Goal: Task Accomplishment & Management: Complete application form

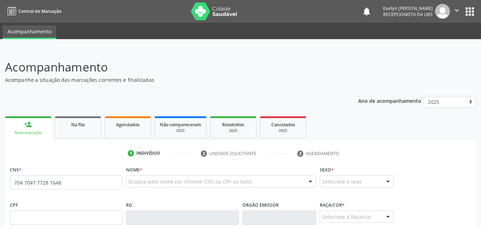
type input "704 7047 7728 1648"
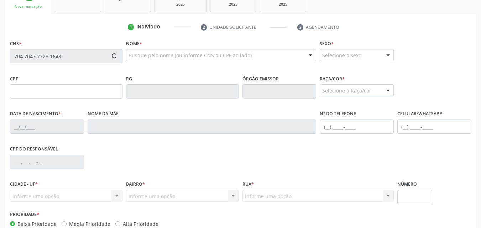
type input "025.186.034-50"
type input "1[DATE]"
type input "[PERSON_NAME]"
type input "[PHONE_NUMBER]"
type input "S/N"
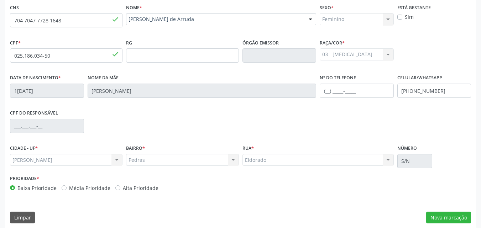
scroll to position [168, 0]
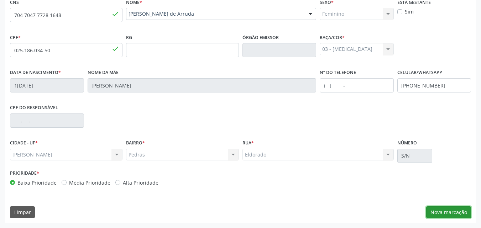
click at [443, 210] on button "Nova marcação" at bounding box center [448, 212] width 45 height 12
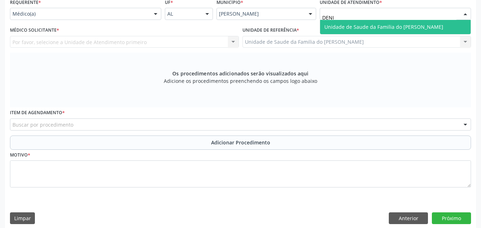
type input "[PERSON_NAME]"
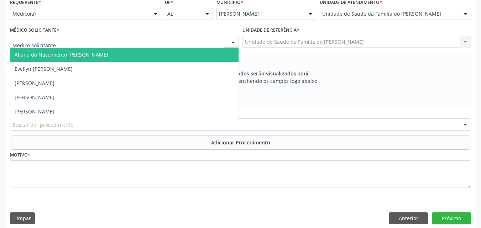
click at [151, 40] on div at bounding box center [124, 42] width 229 height 12
type input "K"
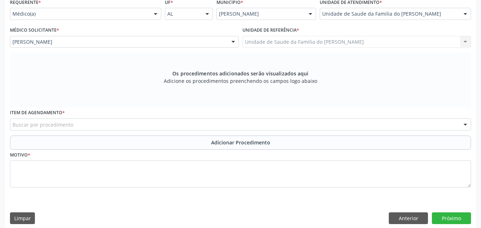
click at [163, 126] on div "Buscar por procedimento" at bounding box center [240, 124] width 461 height 12
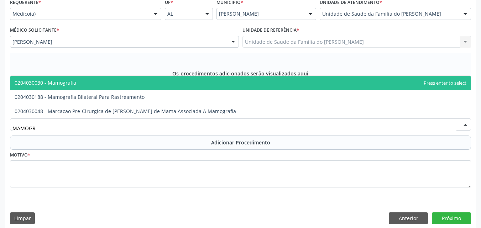
type input "MAMOGRA"
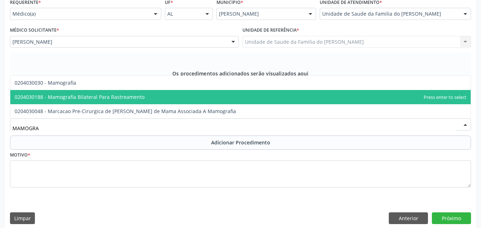
click at [143, 97] on span "0204030188 - Mamografia Bilateral Para Rastreamento" at bounding box center [240, 97] width 460 height 14
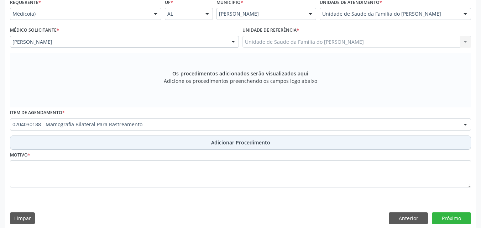
click at [138, 141] on button "Adicionar Procedimento" at bounding box center [240, 143] width 461 height 14
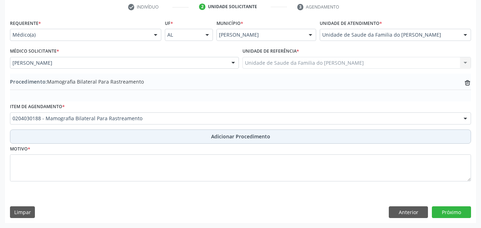
scroll to position [147, 0]
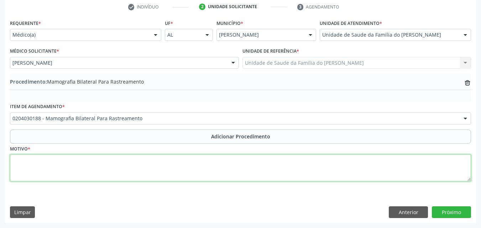
click at [135, 160] on textarea at bounding box center [240, 167] width 461 height 27
type textarea "RASTREAMENTO"
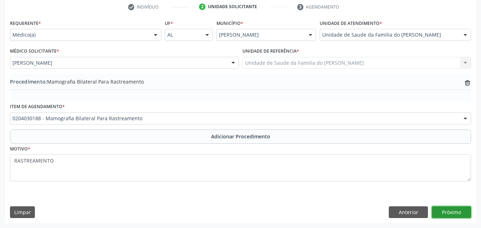
click at [445, 208] on button "Próximo" at bounding box center [450, 212] width 39 height 12
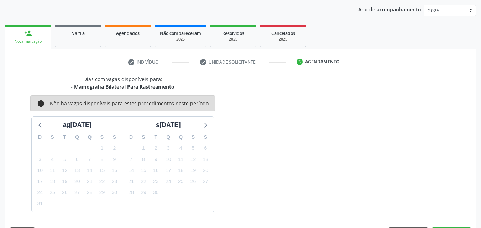
scroll to position [112, 0]
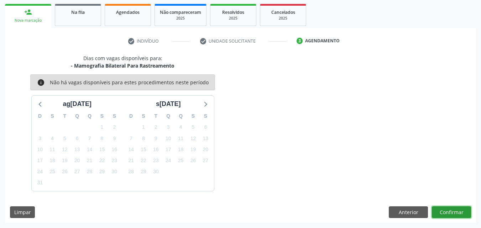
click at [442, 212] on button "Confirmar" at bounding box center [450, 212] width 39 height 12
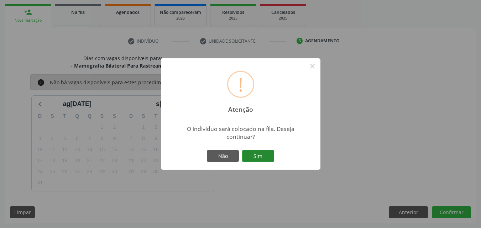
click at [258, 155] on button "Sim" at bounding box center [258, 156] width 32 height 12
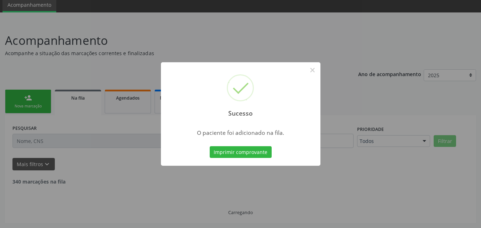
scroll to position [17, 0]
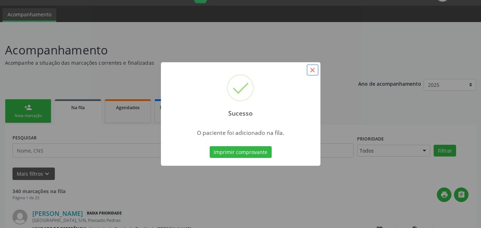
click at [313, 66] on button "×" at bounding box center [312, 70] width 12 height 12
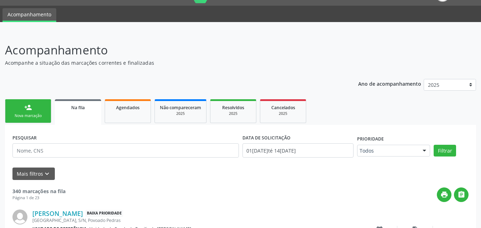
click at [35, 114] on div "Nova marcação" at bounding box center [28, 115] width 36 height 5
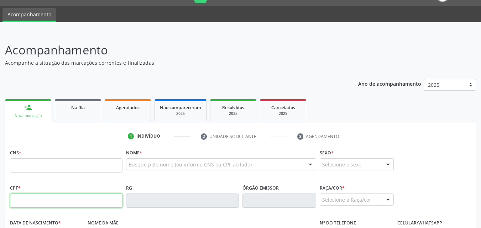
click at [36, 203] on input "text" at bounding box center [66, 201] width 112 height 14
type input "117.414.284-75"
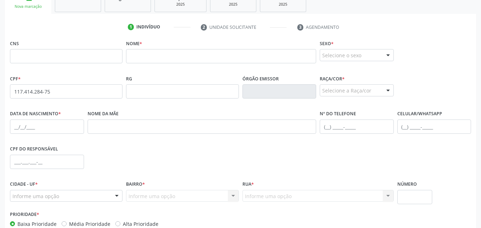
scroll to position [128, 0]
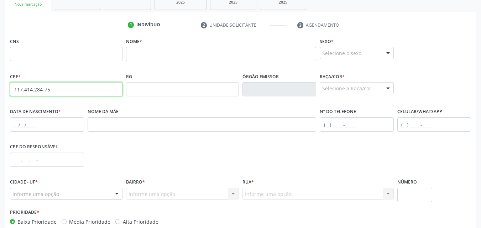
click at [45, 90] on input "117.414.284-75" at bounding box center [66, 89] width 112 height 14
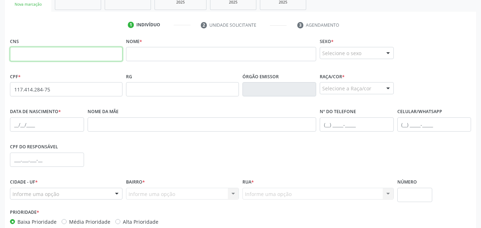
click at [64, 56] on input "text" at bounding box center [66, 54] width 112 height 14
paste input "898 0029 2726 6311"
type input "898 0029 2726 6311"
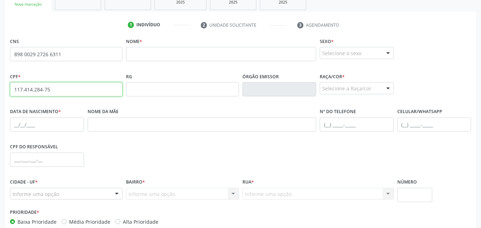
click at [51, 96] on input "117.414.284-75" at bounding box center [66, 89] width 112 height 14
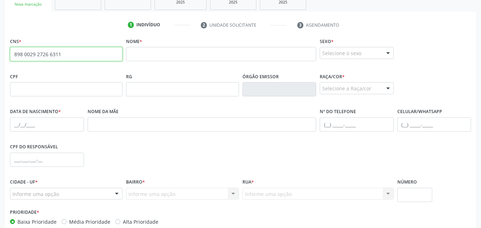
click at [77, 52] on input "898 0029 2726 6311" at bounding box center [66, 54] width 112 height 14
type input "898 0029 2726 6311"
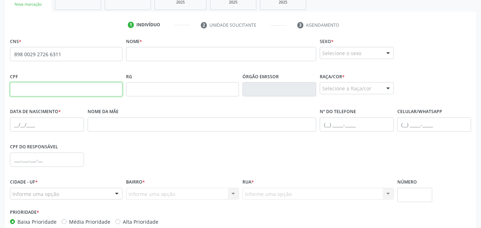
click at [79, 91] on input "text" at bounding box center [66, 89] width 112 height 14
paste input "117.414.284-75"
type input "117.414.284-75"
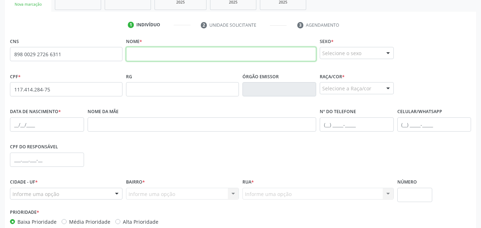
click at [143, 54] on input "text" at bounding box center [221, 54] width 190 height 14
paste input "[PERSON_NAME]"
type input "[PERSON_NAME]"
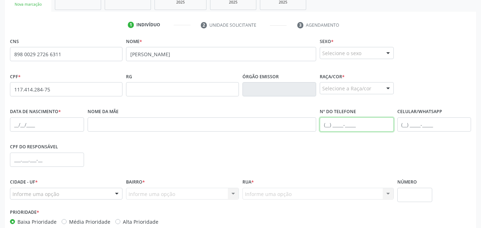
click at [362, 123] on input "text" at bounding box center [356, 124] width 74 height 14
paste input "[PHONE_NUMBER]"
type input "[PHONE_NUMBER]"
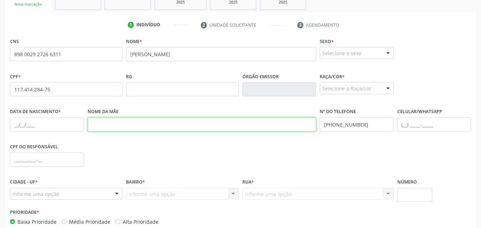
click at [176, 124] on input "text" at bounding box center [202, 124] width 229 height 14
paste input "Regia [PERSON_NAME]"
type input "Regia [PERSON_NAME]"
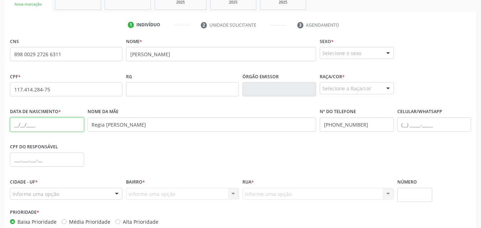
click at [59, 124] on input "text" at bounding box center [47, 124] width 74 height 14
paste input "1[DATE]"
type input "1[DATE]"
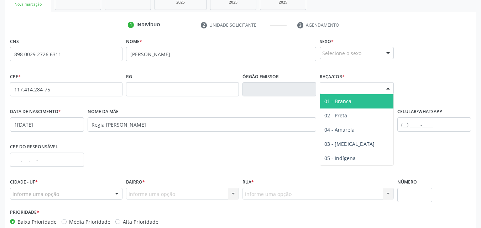
click at [326, 85] on div "Selecione a Raça/cor" at bounding box center [356, 88] width 74 height 12
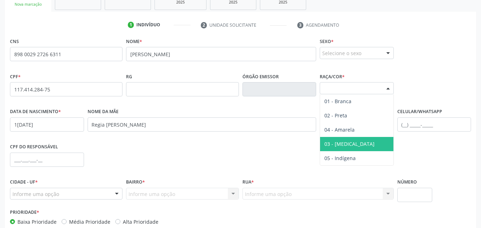
click at [346, 148] on span "03 - [MEDICAL_DATA]" at bounding box center [356, 144] width 73 height 14
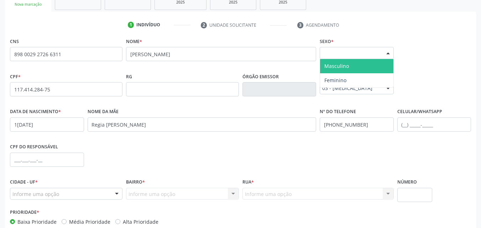
click at [376, 57] on div "Selecione o sexo" at bounding box center [356, 53] width 74 height 12
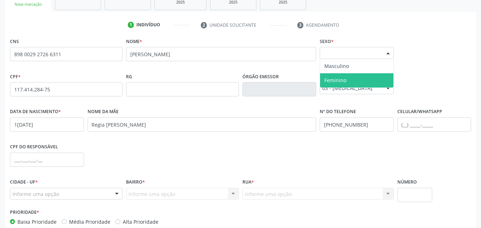
click at [362, 80] on span "Feminino" at bounding box center [356, 80] width 73 height 14
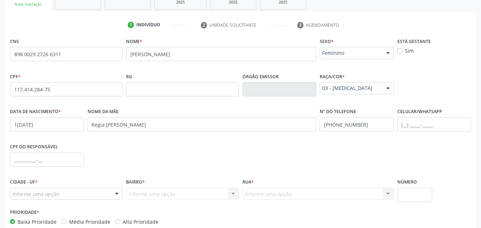
scroll to position [168, 0]
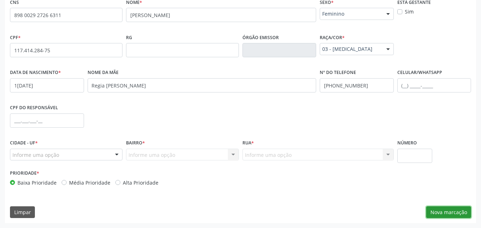
click at [449, 210] on button "Nova marcação" at bounding box center [448, 212] width 45 height 12
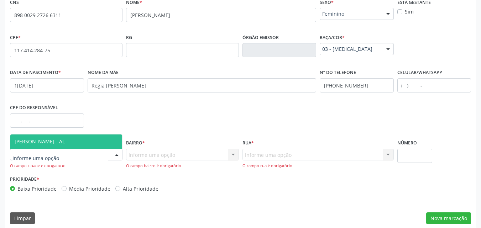
click at [117, 155] on div at bounding box center [116, 155] width 11 height 12
click at [84, 141] on span "[PERSON_NAME] - AL" at bounding box center [66, 141] width 112 height 14
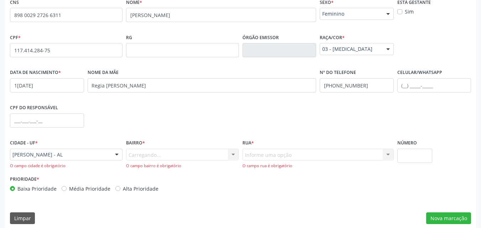
click at [150, 149] on div "Carregando... Nenhum resultado encontrado para: " " Nenhuma opção encontrada. D…" at bounding box center [182, 159] width 112 height 20
click at [153, 155] on div "Carregando... Nenhum resultado encontrado para: " " Nenhuma opção encontrada. D…" at bounding box center [182, 159] width 112 height 20
click at [222, 152] on div "Informe uma opção" at bounding box center [182, 155] width 112 height 12
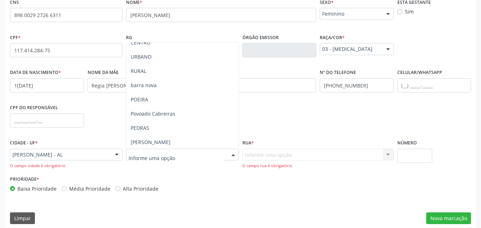
scroll to position [54, 0]
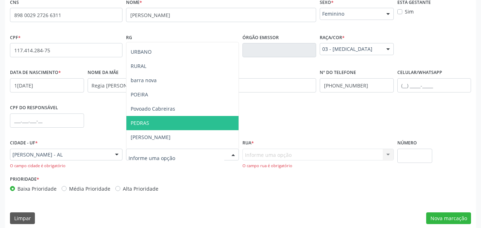
click at [178, 126] on span "PEDRAS" at bounding box center [182, 123] width 112 height 14
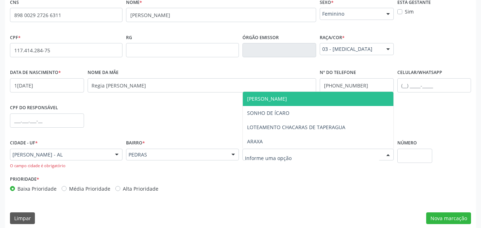
click at [270, 99] on span "[PERSON_NAME]" at bounding box center [267, 98] width 40 height 7
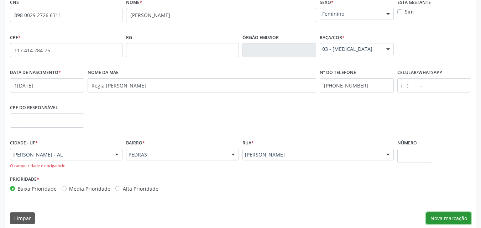
click at [454, 218] on button "Nova marcação" at bounding box center [448, 218] width 45 height 12
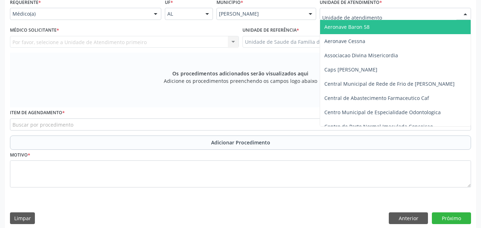
click at [396, 19] on div at bounding box center [394, 14] width 151 height 12
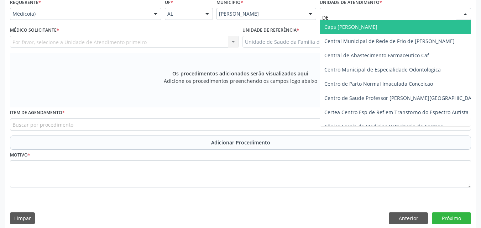
type input "DEN"
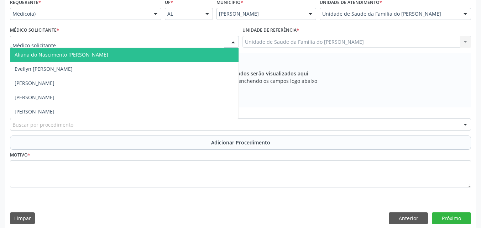
click at [206, 42] on div at bounding box center [124, 42] width 229 height 12
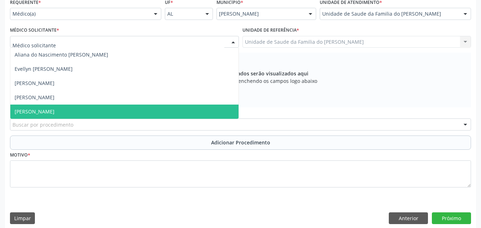
click at [154, 107] on span "[PERSON_NAME]" at bounding box center [124, 112] width 228 height 14
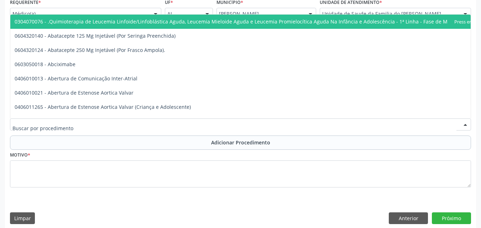
click at [181, 123] on div at bounding box center [240, 124] width 461 height 12
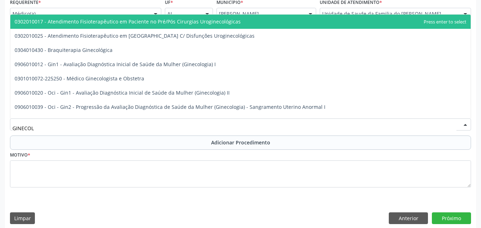
type input "GINECOLO"
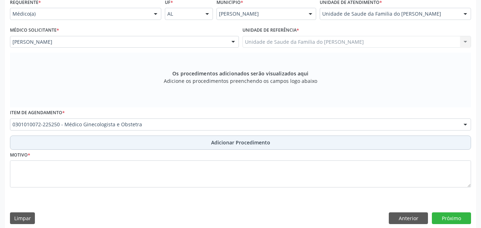
click at [168, 142] on button "Adicionar Procedimento" at bounding box center [240, 143] width 461 height 14
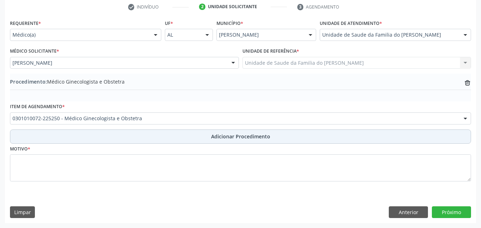
scroll to position [147, 0]
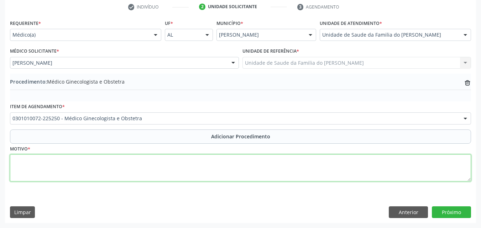
click at [162, 161] on textarea at bounding box center [240, 167] width 461 height 27
click at [266, 161] on textarea "AFECÇÕES NÃO ESPECIFICADAS ASSOCIADAS COM OS ORGAOS GENITAIS FEMININOS E COM O …" at bounding box center [240, 167] width 461 height 27
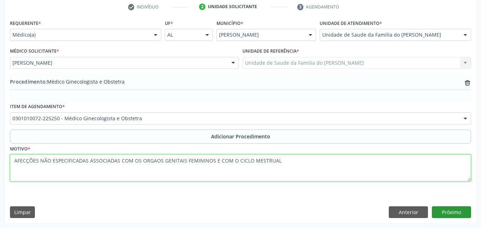
type textarea "AFECÇÕES NÃO ESPECIFICADAS ASSOCIADAS COM OS ORGAOS GENITAIS FEMININOS E COM O …"
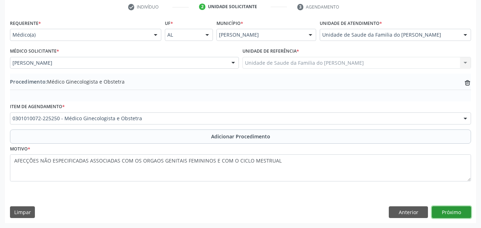
click at [459, 214] on button "Próximo" at bounding box center [450, 212] width 39 height 12
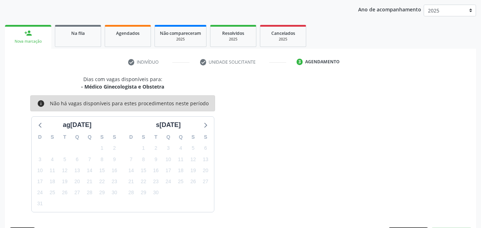
scroll to position [112, 0]
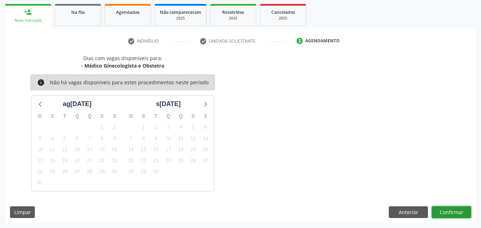
click at [451, 211] on button "Confirmar" at bounding box center [450, 212] width 39 height 12
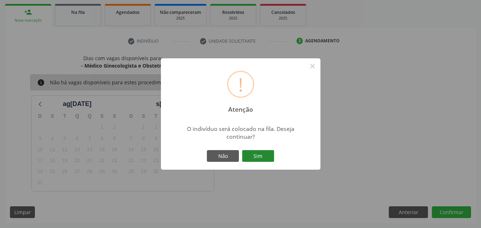
click at [264, 150] on button "Sim" at bounding box center [258, 156] width 32 height 12
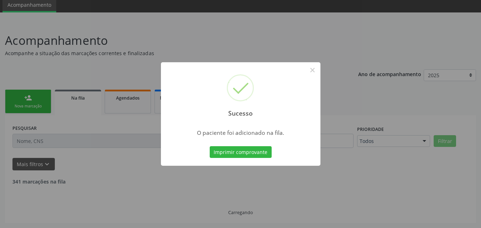
scroll to position [19, 0]
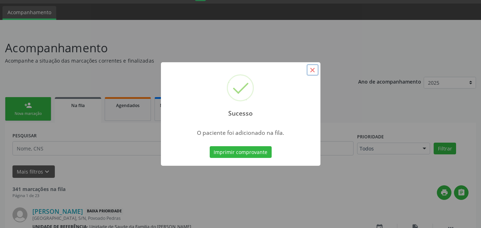
click at [317, 69] on button "×" at bounding box center [312, 70] width 12 height 12
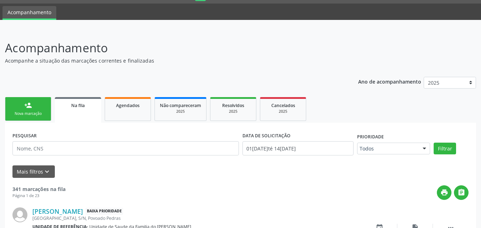
click at [31, 107] on div "person_add" at bounding box center [28, 105] width 8 height 8
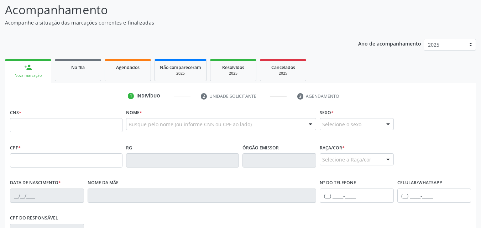
scroll to position [58, 0]
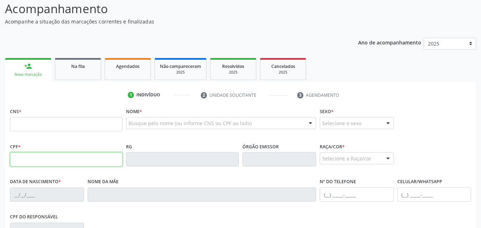
click at [58, 162] on input "text" at bounding box center [66, 159] width 112 height 14
type input "032.499.494-00"
type input "700 5039 3876 6859"
type input "[DATE]"
type input "[PERSON_NAME]"
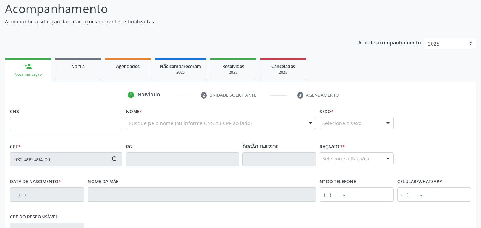
type input "[PHONE_NUMBER]"
type input "S/N"
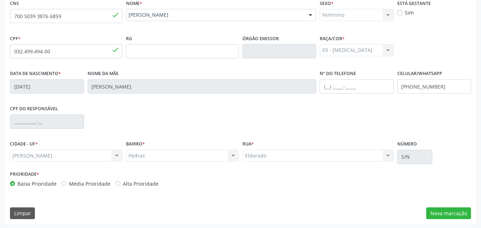
scroll to position [168, 0]
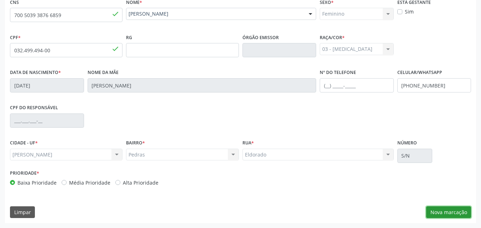
click at [450, 208] on button "Nova marcação" at bounding box center [448, 212] width 45 height 12
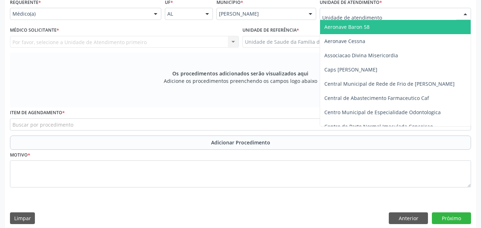
click at [398, 12] on div at bounding box center [394, 14] width 151 height 12
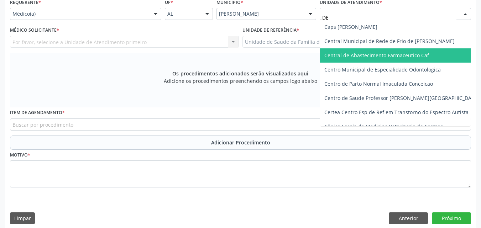
type input "DEN"
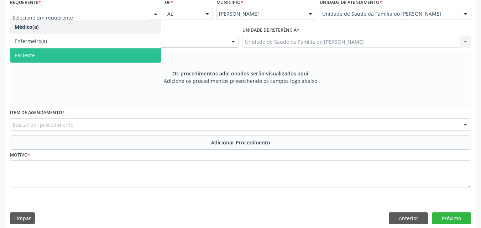
click at [105, 59] on span "Paciente" at bounding box center [85, 55] width 150 height 14
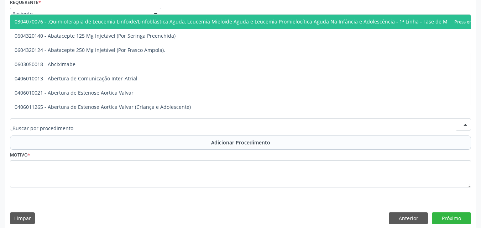
click at [115, 122] on div at bounding box center [240, 124] width 461 height 12
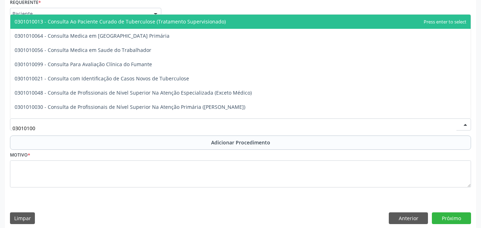
type input "030101004"
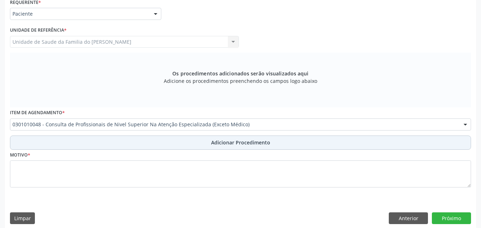
click at [76, 144] on button "Adicionar Procedimento" at bounding box center [240, 143] width 461 height 14
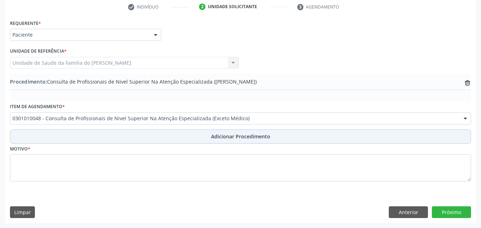
scroll to position [147, 0]
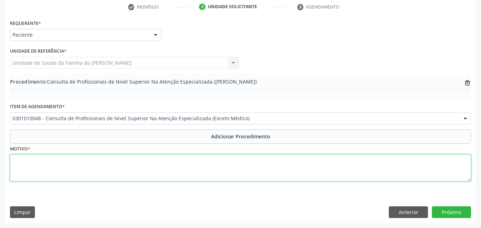
click at [73, 163] on textarea at bounding box center [240, 167] width 461 height 27
click at [15, 163] on textarea "[MEDICAL_DATA] DO 48 E 38 ( JA TEM RAIO-X)" at bounding box center [240, 167] width 461 height 27
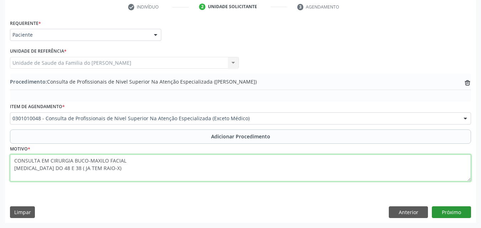
type textarea "CONSULTA EM CIRURGIA BUCO-MAXILO FACIAL [MEDICAL_DATA] DO 48 E 38 ( JA TEM RAIO…"
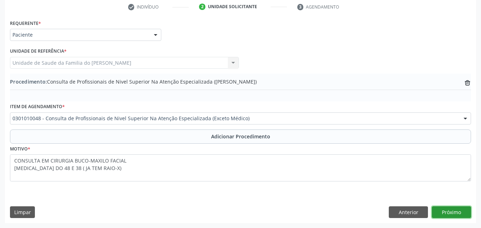
click at [463, 208] on button "Próximo" at bounding box center [450, 212] width 39 height 12
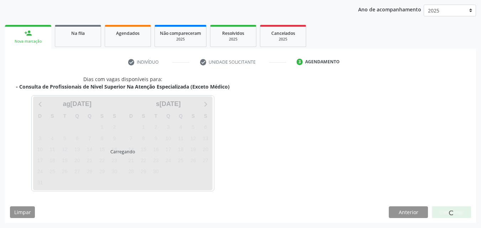
scroll to position [112, 0]
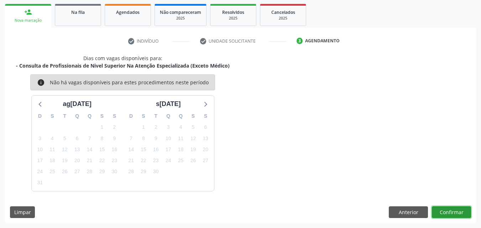
click at [455, 213] on button "Confirmar" at bounding box center [450, 212] width 39 height 12
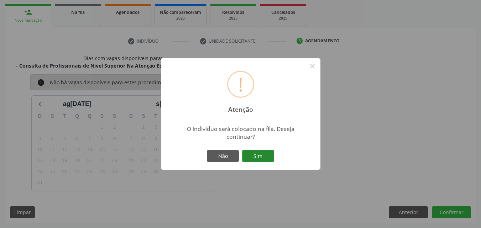
click at [265, 159] on button "Sim" at bounding box center [258, 156] width 32 height 12
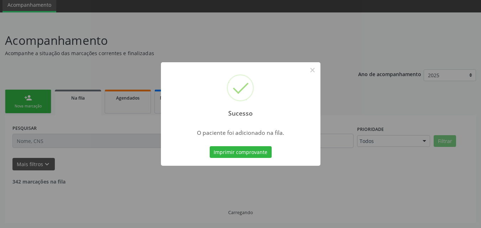
scroll to position [19, 0]
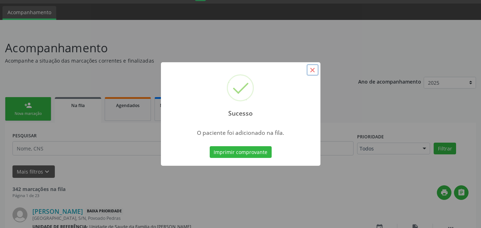
click at [316, 66] on button "×" at bounding box center [312, 70] width 12 height 12
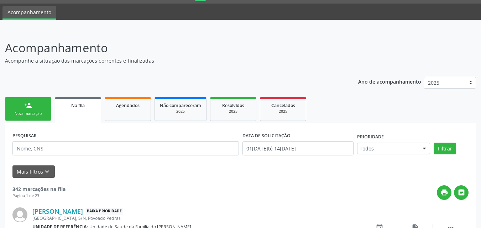
click at [41, 114] on div "Nova marcação" at bounding box center [28, 113] width 36 height 5
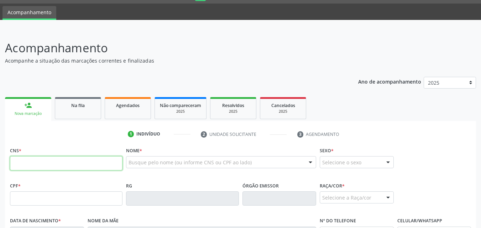
click at [58, 166] on input "text" at bounding box center [66, 163] width 112 height 14
type input "708 2096 0123 2042"
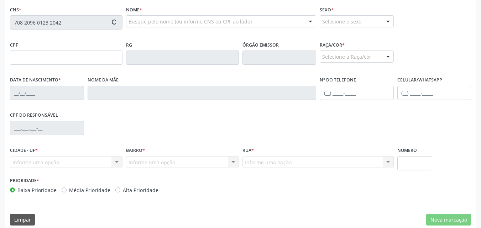
scroll to position [162, 0]
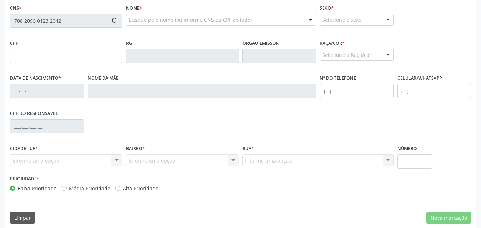
type input "104.449.144-20"
type input "27[DATE]"
type input "[PERSON_NAME]"
type input "[PHONE_NUMBER]"
type input "S/N"
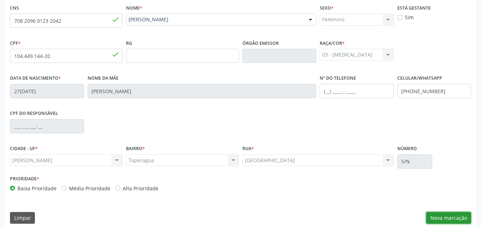
click at [447, 216] on button "Nova marcação" at bounding box center [448, 218] width 45 height 12
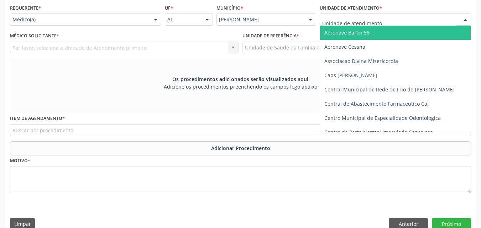
click at [410, 14] on div at bounding box center [394, 20] width 151 height 12
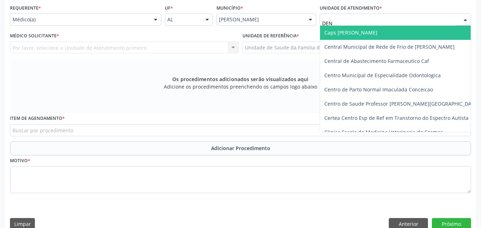
type input "DENI"
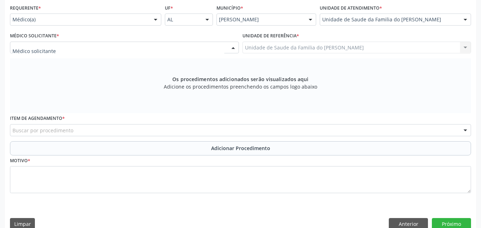
click at [211, 52] on div at bounding box center [124, 48] width 229 height 12
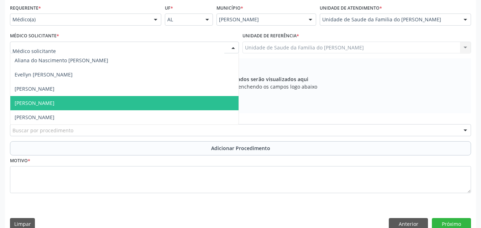
click at [129, 101] on span "[PERSON_NAME]" at bounding box center [124, 103] width 228 height 14
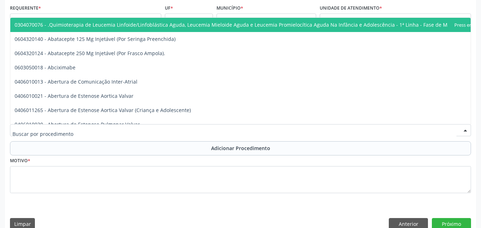
click at [124, 131] on div at bounding box center [240, 130] width 461 height 12
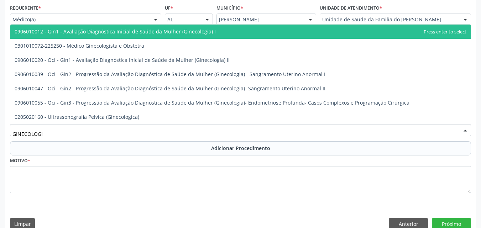
type input "GINECOLOGIS"
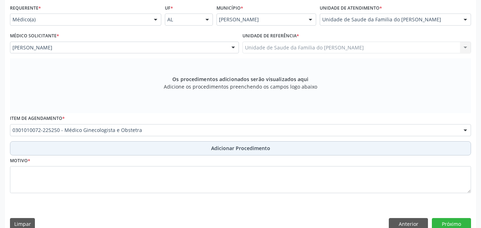
click at [126, 142] on button "Adicionar Procedimento" at bounding box center [240, 148] width 461 height 14
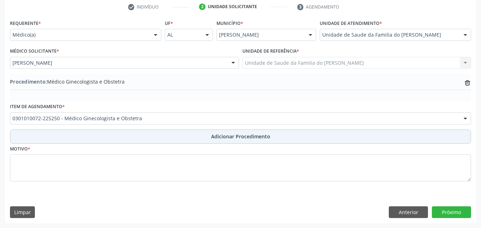
scroll to position [147, 0]
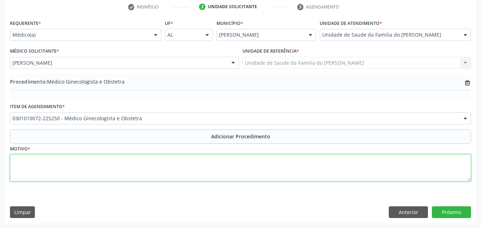
click at [116, 173] on textarea at bounding box center [240, 167] width 461 height 27
type textarea "OUTROS SINTOMAS E SINAIS GERAIS ESPECIFICADOS"
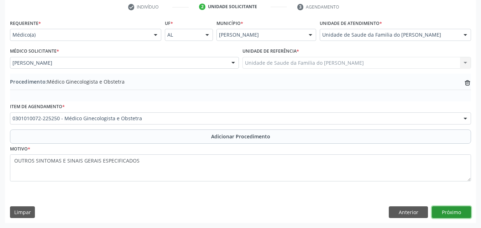
click at [452, 210] on button "Próximo" at bounding box center [450, 212] width 39 height 12
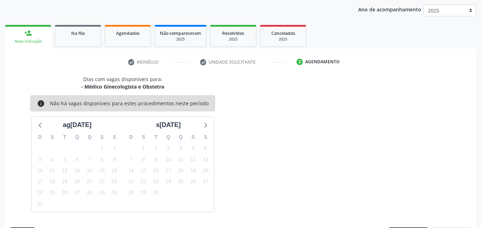
scroll to position [112, 0]
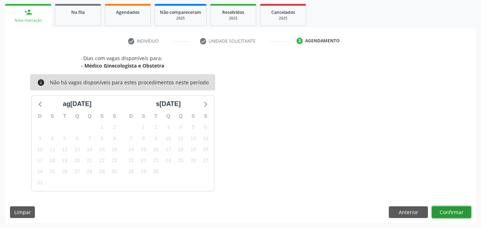
click at [449, 213] on button "Confirmar" at bounding box center [450, 212] width 39 height 12
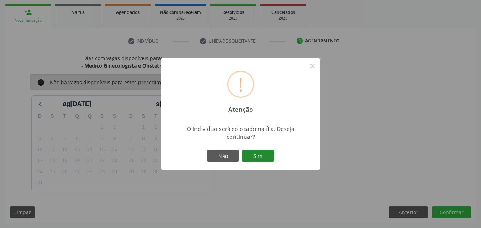
click at [263, 160] on button "Sim" at bounding box center [258, 156] width 32 height 12
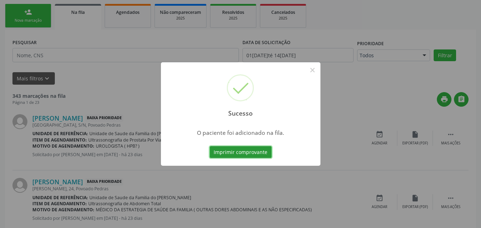
scroll to position [19, 0]
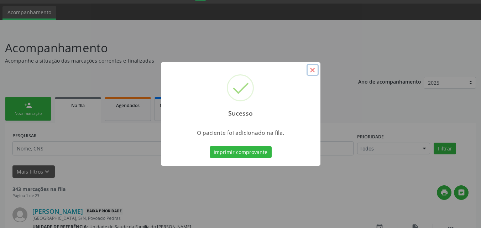
click at [311, 70] on button "×" at bounding box center [312, 70] width 12 height 12
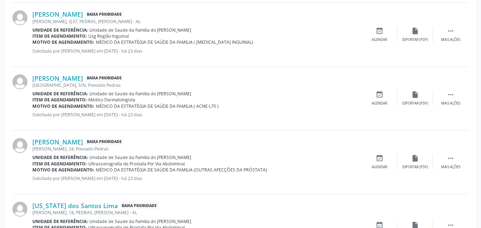
scroll to position [1010, 0]
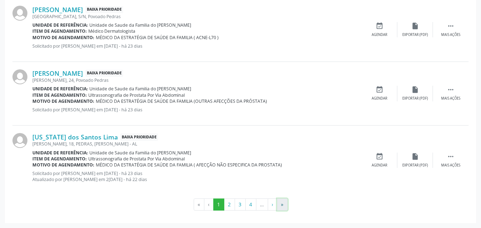
click at [280, 206] on button "»" at bounding box center [282, 204] width 11 height 12
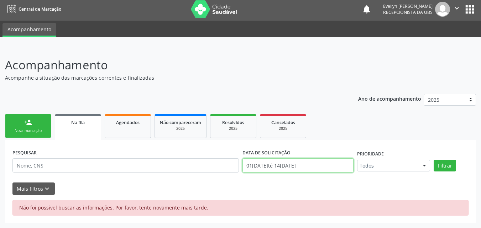
scroll to position [48, 0]
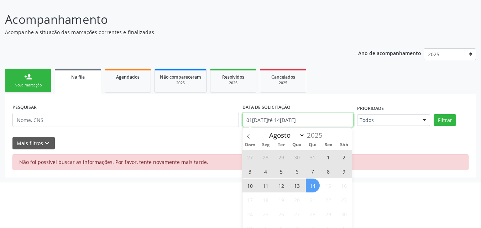
click at [330, 169] on body "Central de Marcação notifications [PERSON_NAME] Recepcionista da UBS  Configur…" at bounding box center [240, 66] width 481 height 228
click at [314, 185] on span "14" at bounding box center [313, 186] width 14 height 14
type input "1[DATE]"
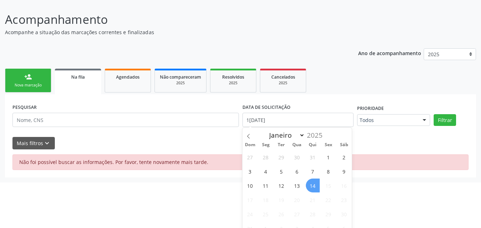
click at [314, 185] on span "14" at bounding box center [313, 186] width 14 height 14
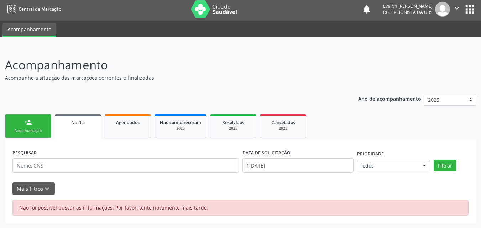
scroll to position [2, 0]
click at [441, 169] on button "Filtrar" at bounding box center [444, 166] width 22 height 12
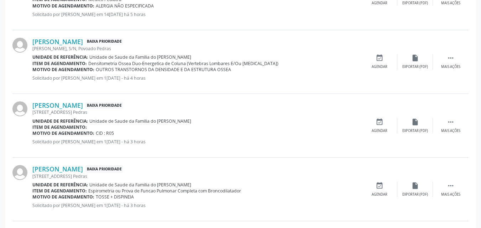
scroll to position [986, 0]
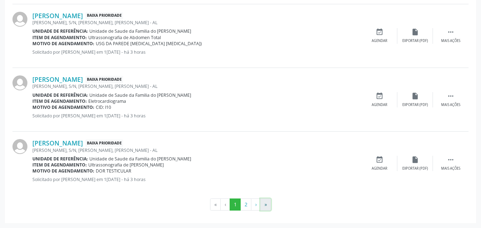
click at [267, 208] on button "»" at bounding box center [265, 204] width 11 height 12
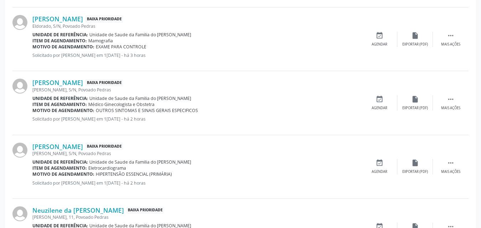
scroll to position [0, 0]
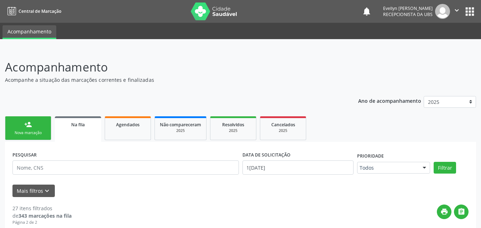
click at [39, 126] on link "person_add Nova marcação" at bounding box center [28, 128] width 46 height 24
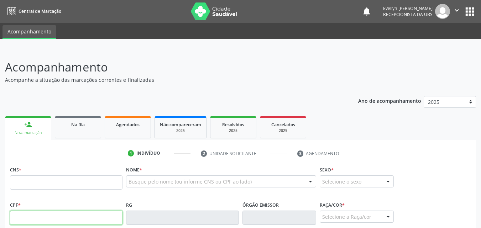
click at [33, 220] on input "text" at bounding box center [66, 218] width 112 height 14
type input "104.449.144-20"
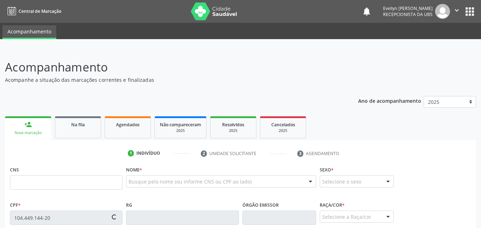
type input "708 2096 0123 2042"
type input "27[DATE]"
type input "[PERSON_NAME]"
type input "[PHONE_NUMBER]"
type input "S/N"
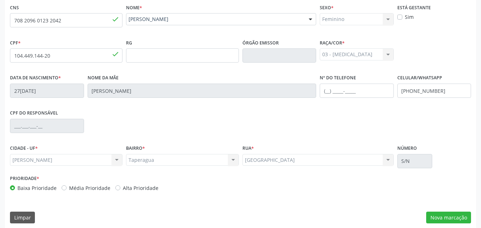
scroll to position [168, 0]
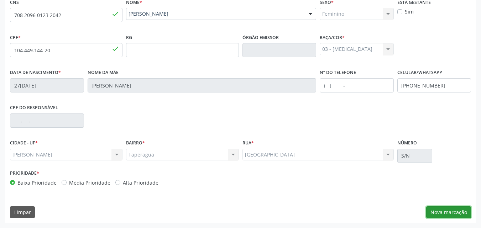
click at [462, 214] on button "Nova marcação" at bounding box center [448, 212] width 45 height 12
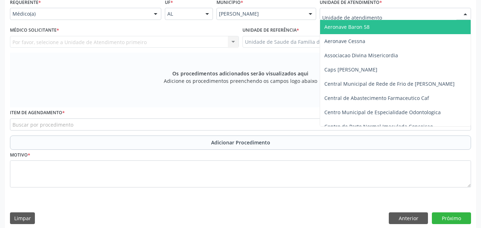
click at [442, 15] on div at bounding box center [394, 14] width 151 height 12
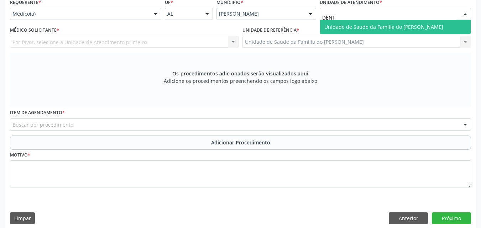
type input "[PERSON_NAME]"
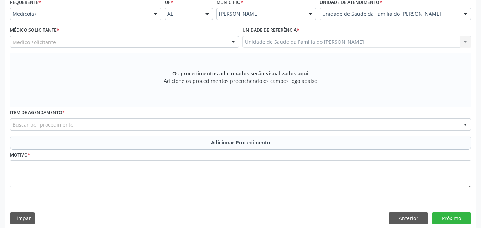
click at [174, 39] on div "Médico solicitante" at bounding box center [124, 42] width 229 height 12
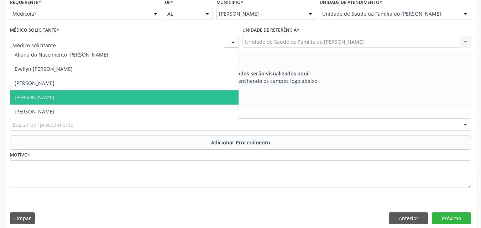
click at [151, 93] on span "[PERSON_NAME]" at bounding box center [124, 97] width 228 height 14
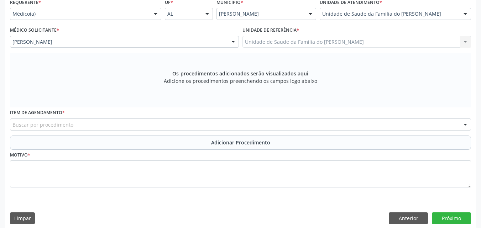
click at [160, 127] on div "Buscar por procedimento" at bounding box center [240, 124] width 461 height 12
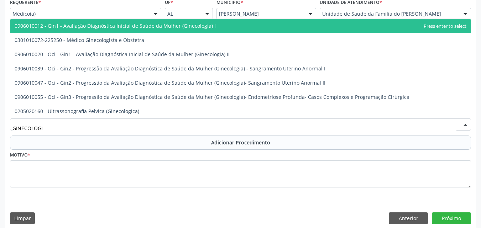
type input "GINECOLOGIS"
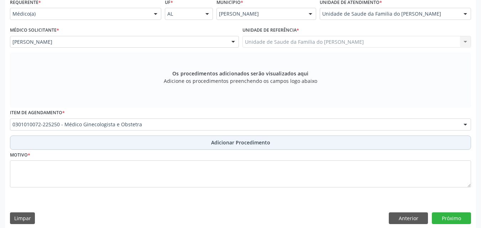
click at [162, 144] on button "Adicionar Procedimento" at bounding box center [240, 143] width 461 height 14
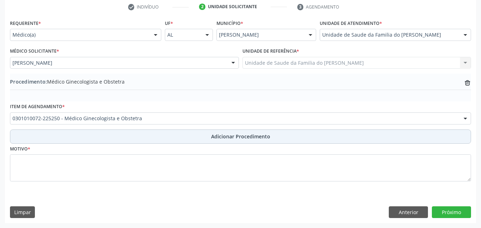
scroll to position [147, 0]
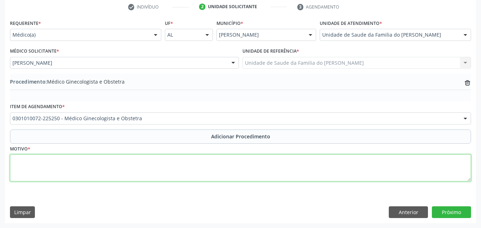
click at [162, 167] on textarea at bounding box center [240, 167] width 461 height 27
type textarea "OUTROS SINTOMAS E SINAIS GERAIS ESPECIFICADOS"
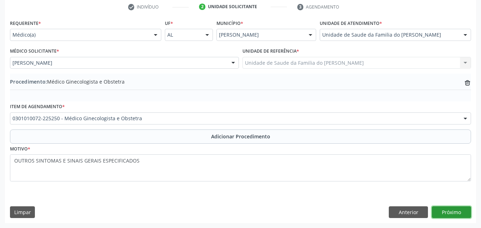
click at [461, 212] on button "Próximo" at bounding box center [450, 212] width 39 height 12
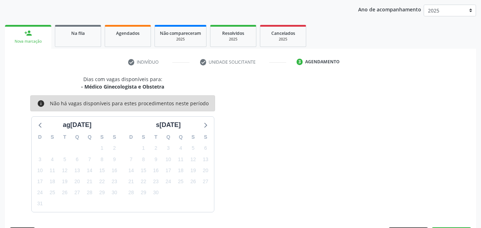
scroll to position [112, 0]
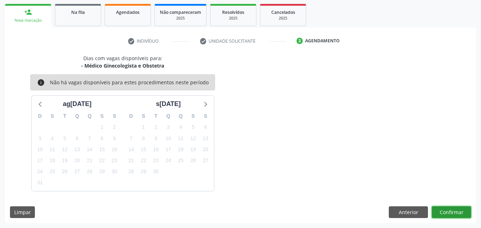
click at [459, 208] on button "Confirmar" at bounding box center [450, 212] width 39 height 12
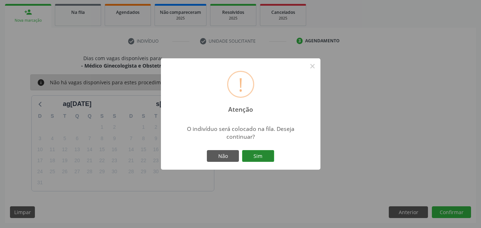
click at [263, 154] on button "Sim" at bounding box center [258, 156] width 32 height 12
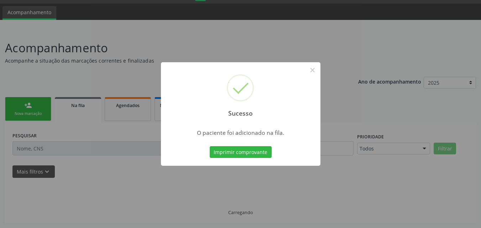
scroll to position [19, 0]
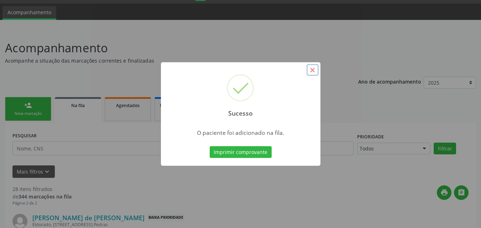
click at [311, 72] on button "×" at bounding box center [312, 70] width 12 height 12
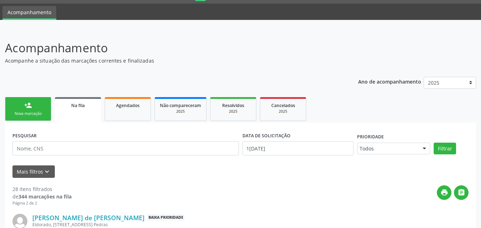
click at [35, 113] on div "Nova marcação" at bounding box center [28, 113] width 36 height 5
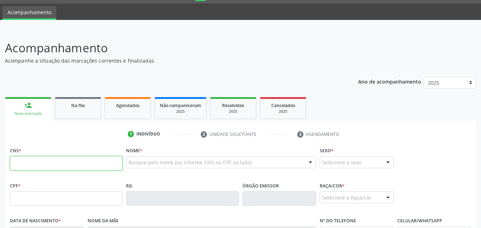
click at [79, 162] on input "text" at bounding box center [66, 163] width 112 height 14
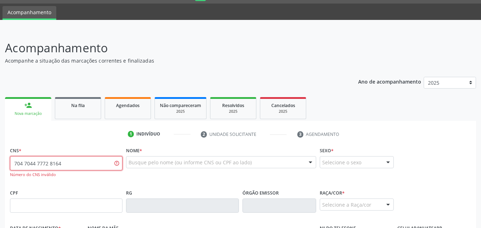
click at [44, 164] on input "704 7044 7772 8164" at bounding box center [66, 163] width 112 height 14
click at [35, 164] on input "704 7044 7772 8164" at bounding box center [66, 163] width 112 height 14
type input "704 7047 7728 1648"
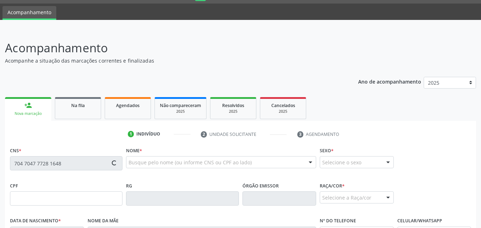
type input "025.186.034-50"
type input "1[DATE]"
type input "[PERSON_NAME]"
type input "[PHONE_NUMBER]"
type input "S/N"
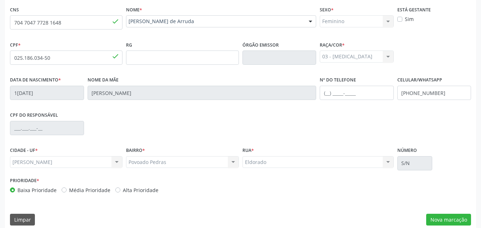
scroll to position [168, 0]
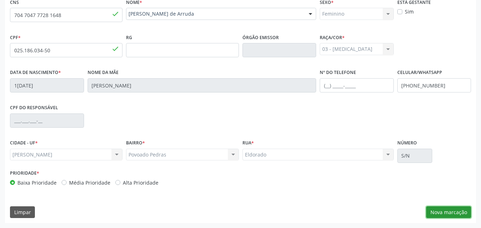
click at [444, 216] on button "Nova marcação" at bounding box center [448, 212] width 45 height 12
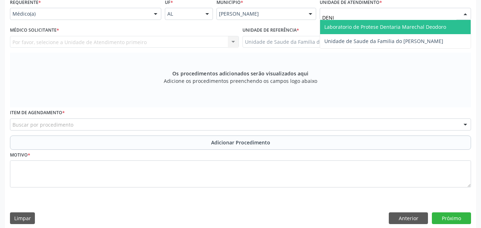
type input "[PERSON_NAME]"
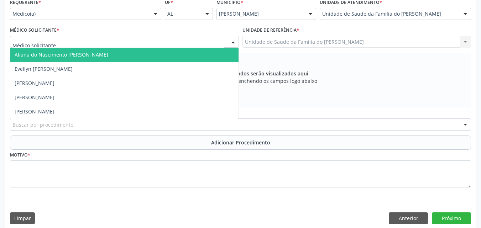
click at [209, 42] on div at bounding box center [124, 42] width 229 height 12
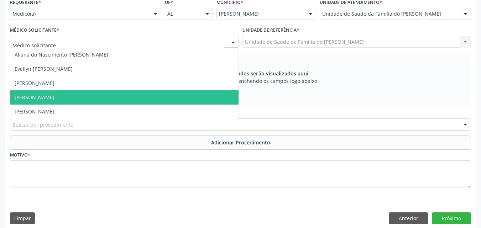
click at [182, 96] on span "[PERSON_NAME]" at bounding box center [124, 97] width 228 height 14
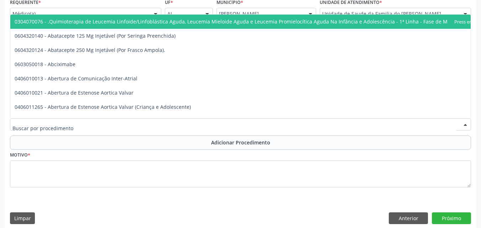
click at [176, 122] on div at bounding box center [240, 124] width 461 height 12
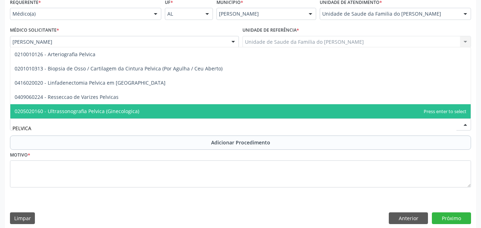
click at [160, 111] on span "0205020160 - Ultrassonografia Pelvica (Ginecologica)" at bounding box center [240, 111] width 460 height 14
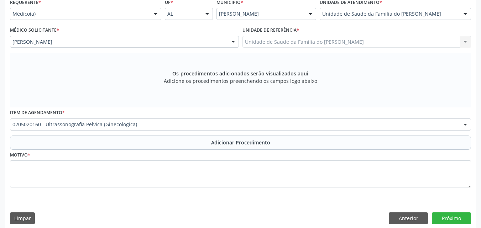
click at [169, 150] on div "Motivo *" at bounding box center [240, 169] width 461 height 38
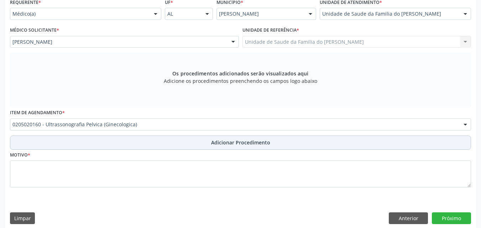
click at [173, 142] on button "Adicionar Procedimento" at bounding box center [240, 143] width 461 height 14
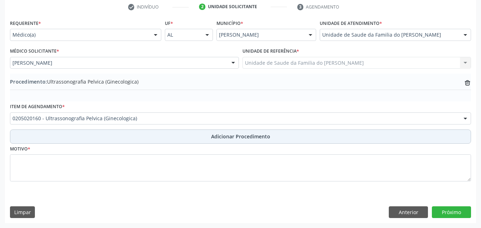
scroll to position [147, 0]
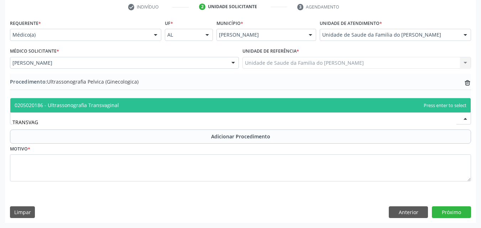
type input "TRANSVAGI"
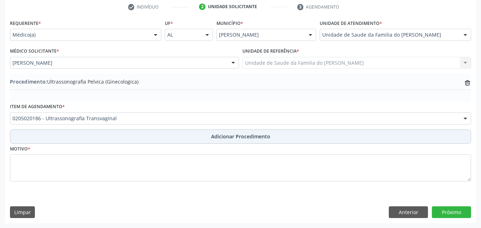
click at [147, 137] on button "Adicionar Procedimento" at bounding box center [240, 136] width 461 height 14
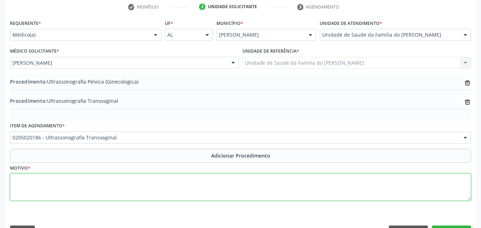
click at [155, 188] on textarea at bounding box center [240, 187] width 461 height 27
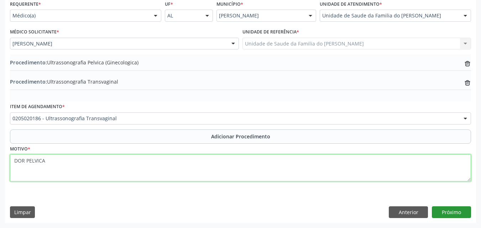
type textarea "DOR PELVICA"
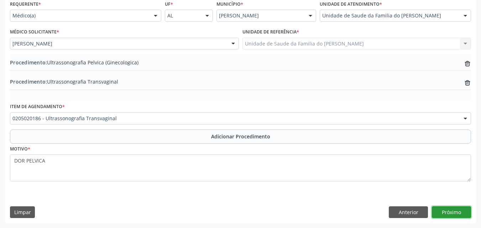
click at [442, 210] on button "Próximo" at bounding box center [450, 212] width 39 height 12
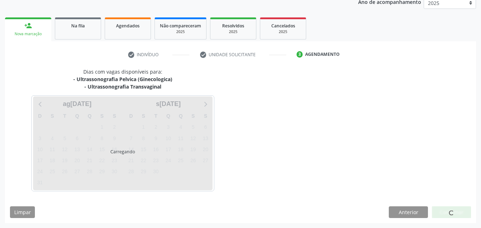
scroll to position [120, 0]
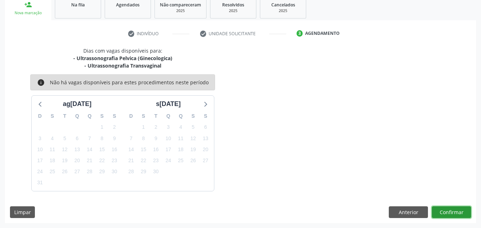
click at [449, 213] on button "Confirmar" at bounding box center [450, 212] width 39 height 12
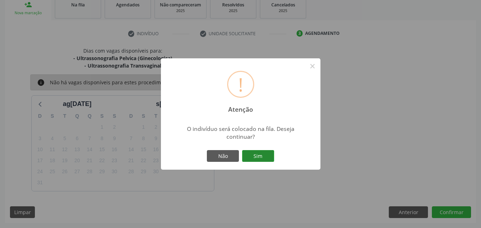
click at [269, 159] on button "Sim" at bounding box center [258, 156] width 32 height 12
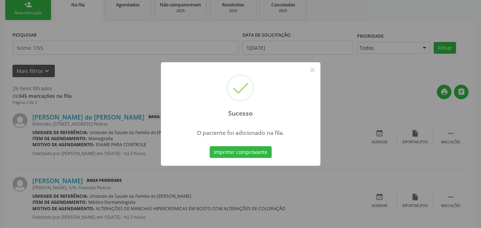
scroll to position [19, 0]
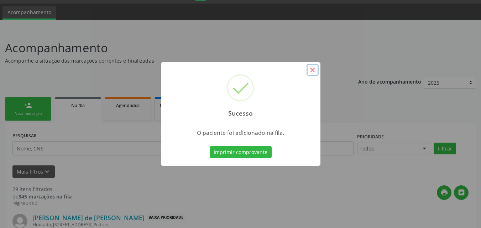
click at [313, 71] on button "×" at bounding box center [312, 70] width 12 height 12
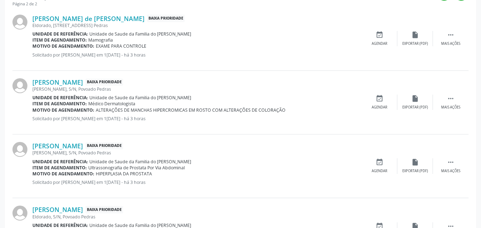
scroll to position [0, 0]
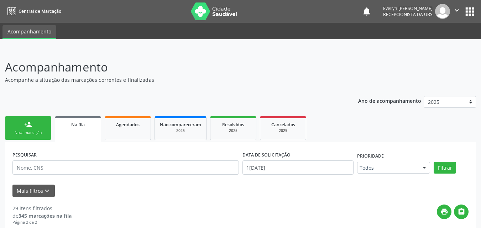
click at [40, 121] on link "person_add Nova marcação" at bounding box center [28, 128] width 46 height 24
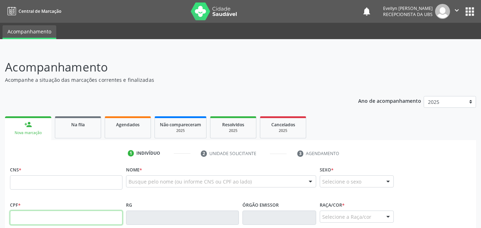
click at [45, 214] on input "text" at bounding box center [66, 218] width 112 height 14
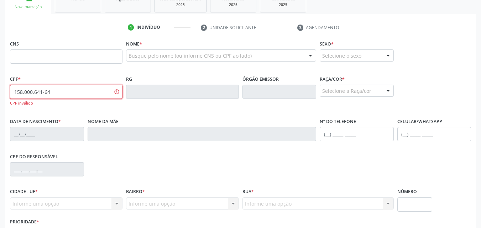
scroll to position [133, 0]
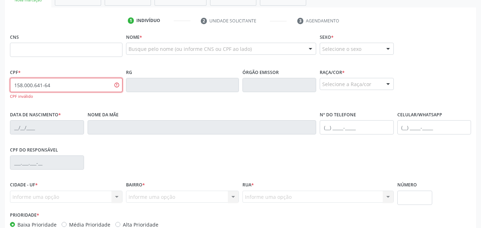
drag, startPoint x: 57, startPoint y: 89, endPoint x: 20, endPoint y: 81, distance: 37.6
click at [20, 81] on input "158.000.641-64" at bounding box center [66, 85] width 112 height 14
type input "152.800.064-16"
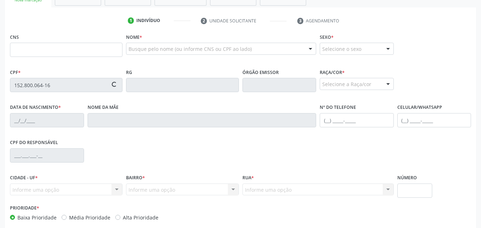
type input "708 4022 8102 1765"
type input "0[DATE]"
type input "[PERSON_NAME]"
type input "[PHONE_NUMBER]"
type input "S/N"
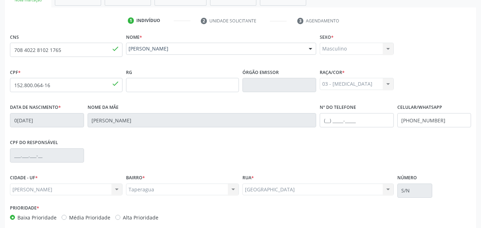
scroll to position [168, 0]
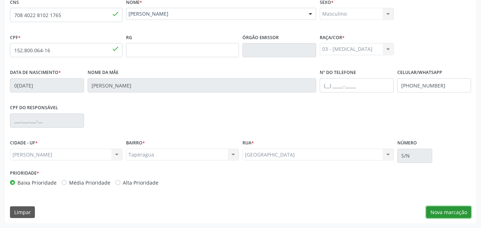
click at [434, 213] on button "Nova marcação" at bounding box center [448, 212] width 45 height 12
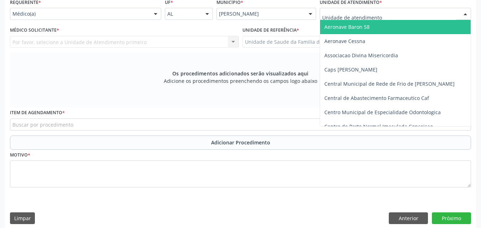
click at [356, 18] on div at bounding box center [394, 14] width 151 height 12
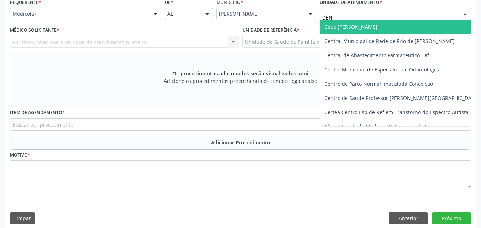
type input "DENI"
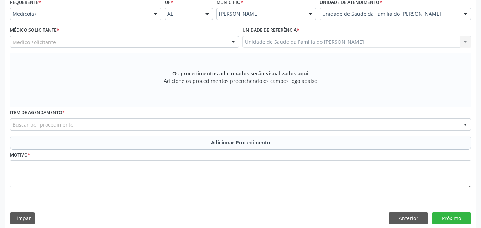
click at [117, 47] on div "Médico solicitante" at bounding box center [124, 42] width 229 height 12
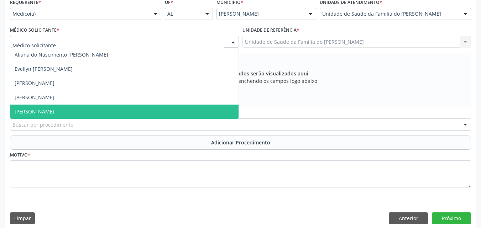
click at [74, 108] on span "[PERSON_NAME]" at bounding box center [124, 112] width 228 height 14
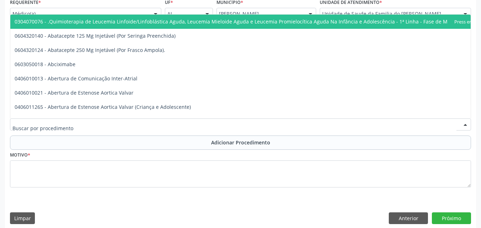
click at [73, 124] on div at bounding box center [240, 124] width 461 height 12
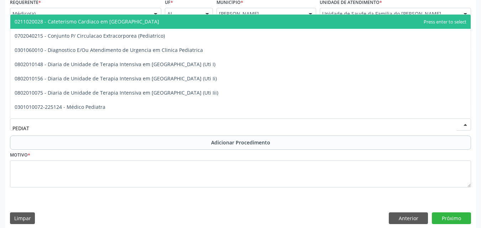
type input "PEDIATR"
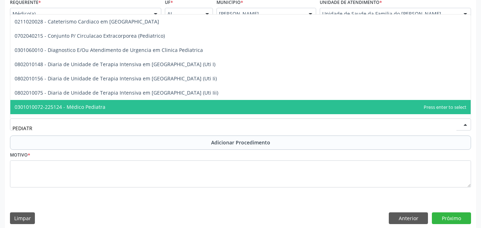
click at [81, 112] on span "0301010072-225124 - Médico Pediatra" at bounding box center [240, 107] width 460 height 14
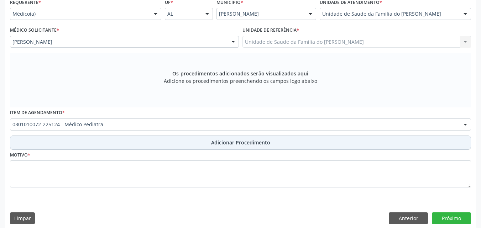
click at [79, 145] on button "Adicionar Procedimento" at bounding box center [240, 143] width 461 height 14
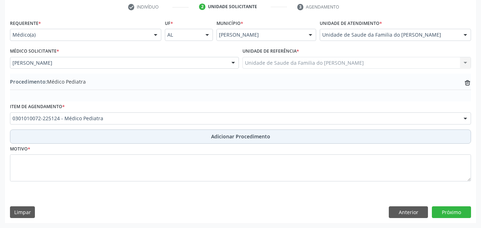
scroll to position [147, 0]
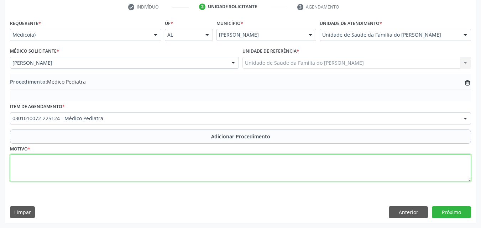
click at [73, 158] on textarea at bounding box center [240, 167] width 461 height 27
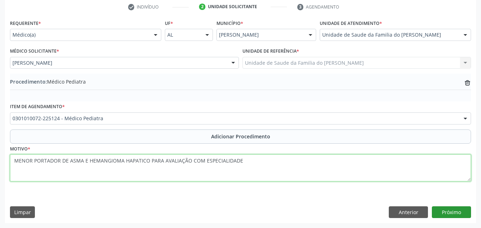
type textarea "MENOR PORTADOR DE ASMA E HEMANGIOMA HAPATICO PARA AVALIAÇÃO COM ESPECIALIDADE"
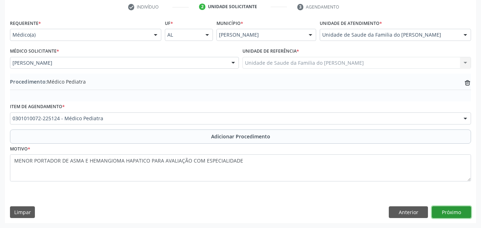
click at [452, 211] on button "Próximo" at bounding box center [450, 212] width 39 height 12
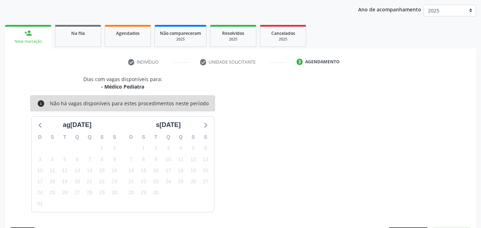
scroll to position [112, 0]
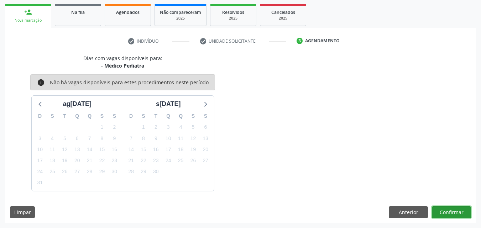
click at [446, 215] on button "Confirmar" at bounding box center [450, 212] width 39 height 12
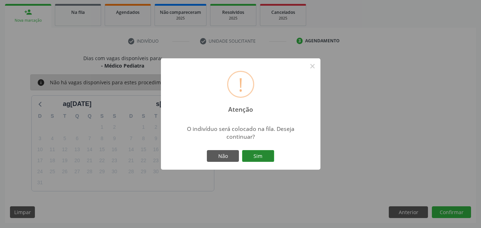
click at [262, 154] on button "Sim" at bounding box center [258, 156] width 32 height 12
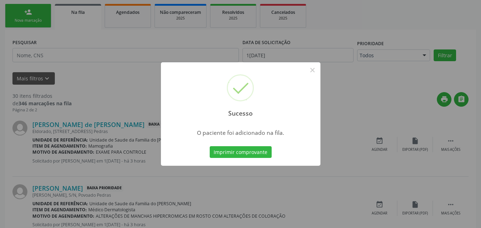
scroll to position [19, 0]
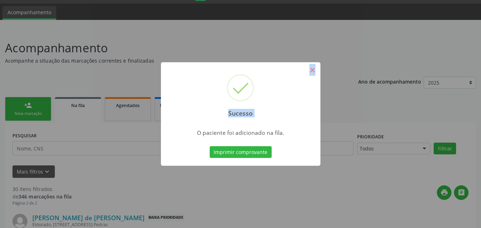
drag, startPoint x: 310, startPoint y: 71, endPoint x: 316, endPoint y: 69, distance: 6.0
click at [316, 69] on div "Sucesso × O paciente foi adicionado na fila. Imprimir comprovante Cancel" at bounding box center [240, 114] width 481 height 228
click at [316, 69] on button "×" at bounding box center [312, 70] width 12 height 12
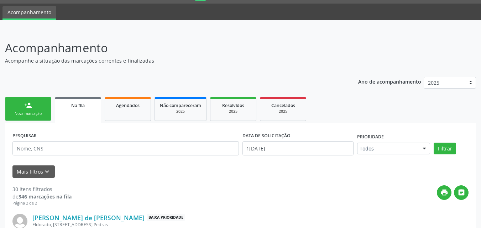
click at [37, 109] on link "person_add Nova marcação" at bounding box center [28, 109] width 46 height 24
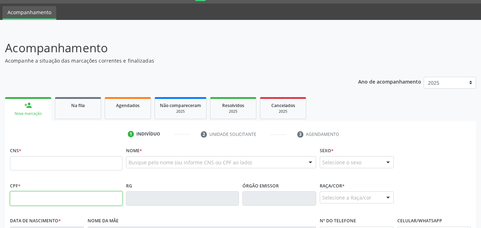
click at [46, 199] on input "text" at bounding box center [66, 198] width 112 height 14
click at [36, 198] on input "158.000.641-6" at bounding box center [66, 198] width 112 height 14
click at [54, 199] on input "158.000.641-6" at bounding box center [66, 198] width 112 height 14
drag, startPoint x: 48, startPoint y: 198, endPoint x: 20, endPoint y: 195, distance: 28.3
click at [20, 195] on input "158.000.641-6" at bounding box center [66, 198] width 112 height 14
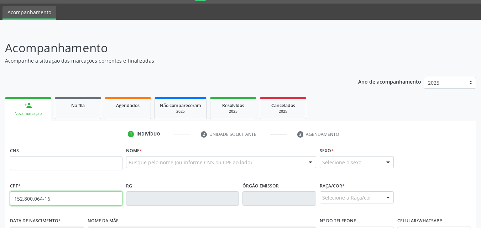
type input "152.800.064-16"
type input "708 4022 8102 1765"
type input "0[DATE]"
type input "[PERSON_NAME]"
type input "[PHONE_NUMBER]"
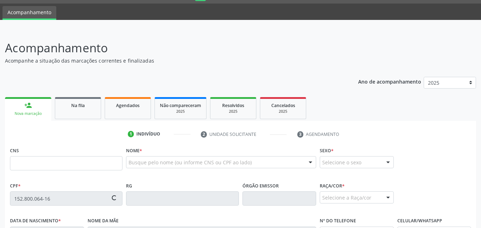
type input "S/N"
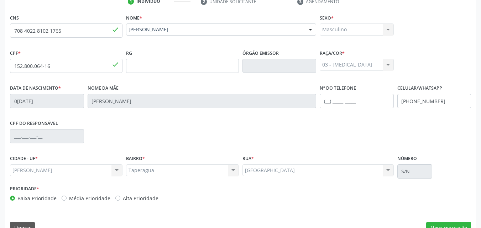
scroll to position [168, 0]
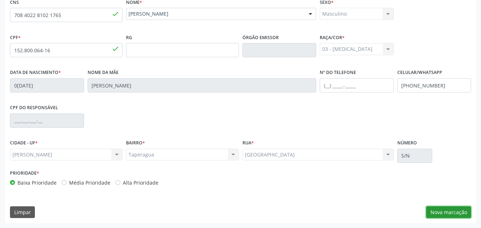
click at [438, 212] on button "Nova marcação" at bounding box center [448, 212] width 45 height 12
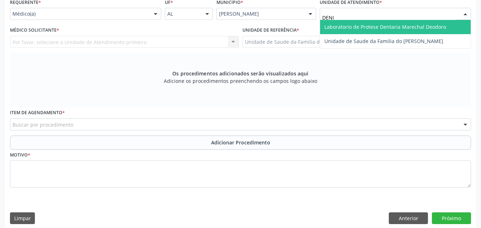
type input "[PERSON_NAME]"
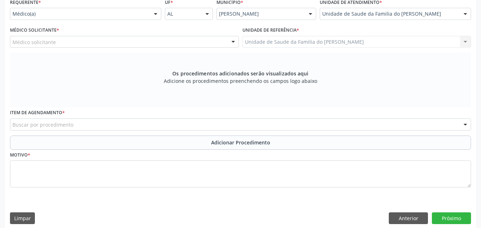
click at [125, 42] on div "Médico solicitante" at bounding box center [124, 42] width 229 height 12
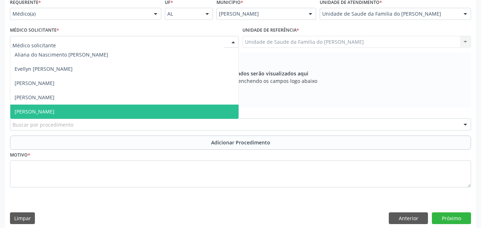
click at [105, 110] on span "[PERSON_NAME]" at bounding box center [124, 112] width 228 height 14
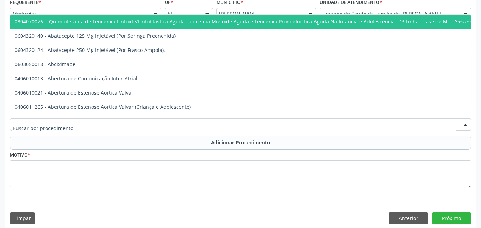
click at [101, 126] on div at bounding box center [240, 124] width 461 height 12
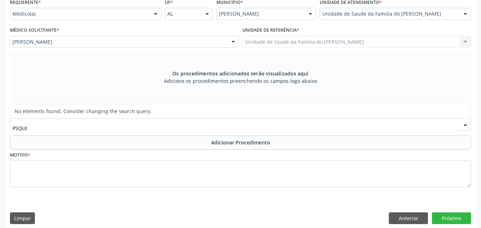
type input "PSIQUI"
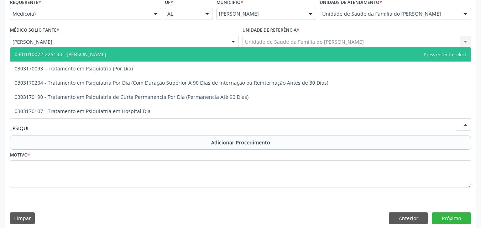
click at [106, 52] on span "0301010072-225133 - [PERSON_NAME]" at bounding box center [61, 54] width 92 height 7
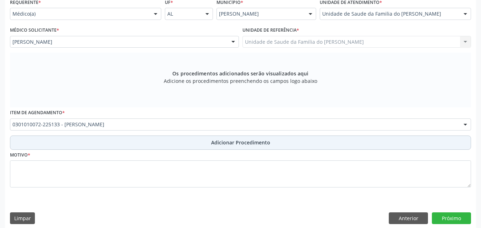
click at [115, 142] on button "Adicionar Procedimento" at bounding box center [240, 143] width 461 height 14
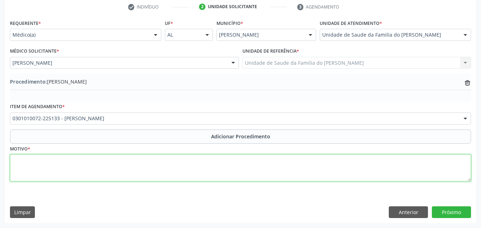
click at [113, 166] on textarea at bounding box center [240, 167] width 461 height 27
type textarea "OUTROS TRANSTORNOS DO FUNCIONAMENTO SOCIAL NA INFANCIA"
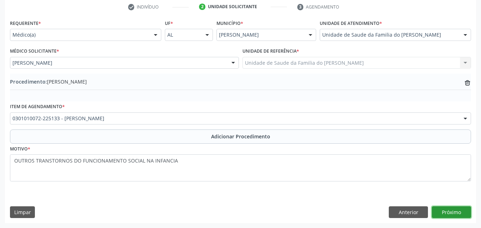
click at [441, 213] on button "Próximo" at bounding box center [450, 212] width 39 height 12
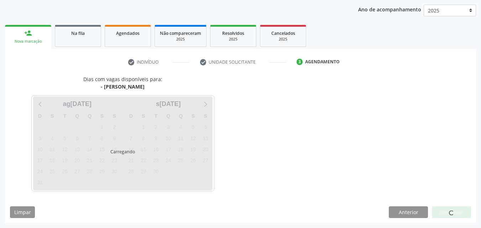
scroll to position [112, 0]
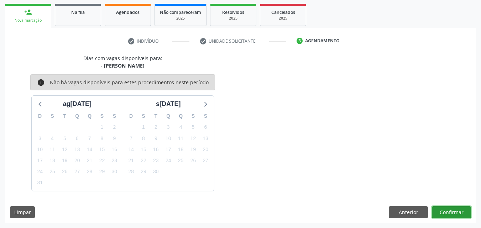
click at [455, 211] on button "Confirmar" at bounding box center [450, 212] width 39 height 12
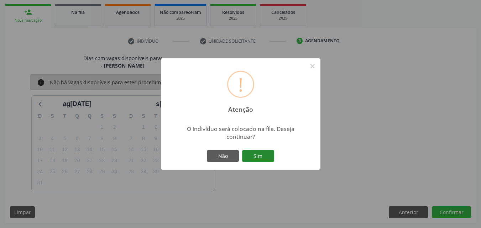
click at [270, 154] on button "Sim" at bounding box center [258, 156] width 32 height 12
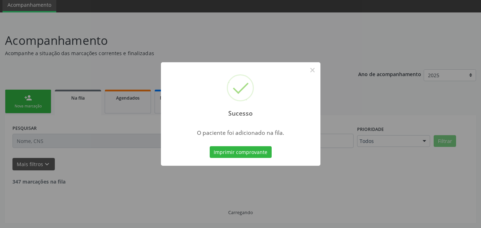
scroll to position [19, 0]
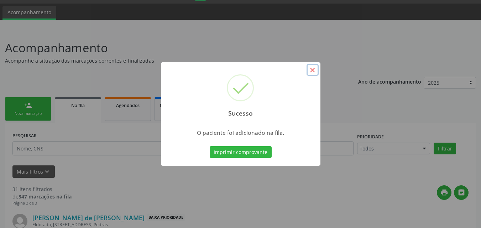
click at [313, 68] on button "×" at bounding box center [312, 70] width 12 height 12
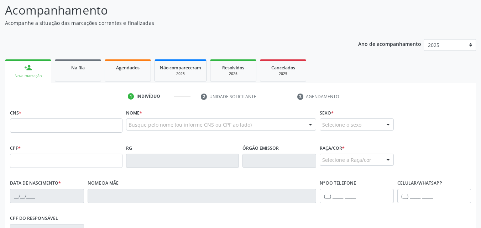
scroll to position [58, 0]
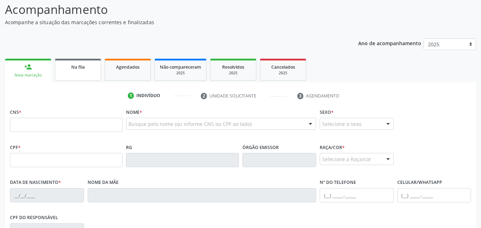
click at [87, 64] on div "Na fila" at bounding box center [78, 66] width 36 height 7
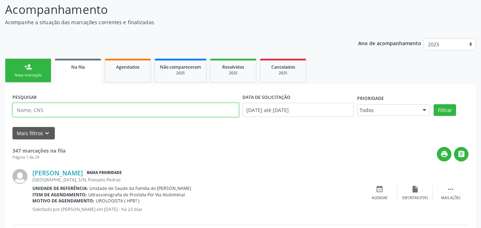
click at [83, 107] on input "text" at bounding box center [125, 110] width 226 height 14
type input "elaine silva ferreira"
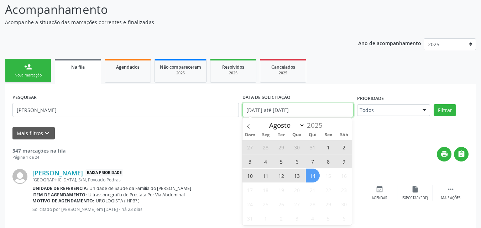
click at [322, 111] on input "01[DATE]té 14[DATE]" at bounding box center [297, 110] width 111 height 14
click at [253, 124] on span at bounding box center [248, 124] width 12 height 12
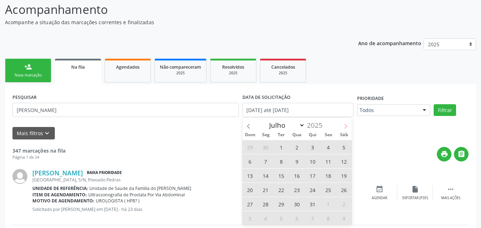
click at [344, 124] on icon at bounding box center [345, 126] width 5 height 5
select select "7"
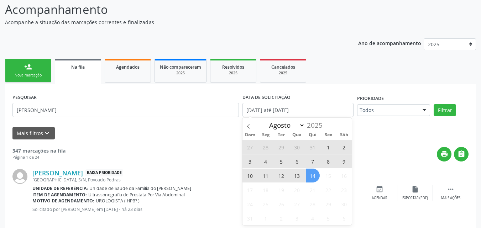
click at [262, 141] on span "28" at bounding box center [266, 147] width 14 height 14
type input "28/07/2025"
click at [316, 176] on span "14" at bounding box center [313, 176] width 14 height 14
click at [310, 111] on input "28/07/2025 até 14/08/2025" at bounding box center [297, 110] width 111 height 14
click at [250, 121] on span at bounding box center [248, 124] width 12 height 12
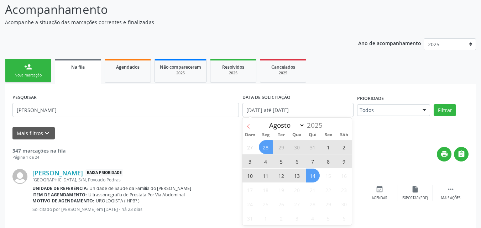
select select "6"
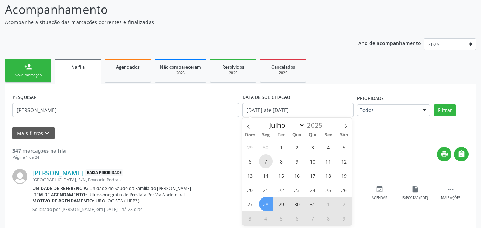
click at [267, 158] on span "7" at bounding box center [266, 161] width 14 height 14
type input "07/07/2025"
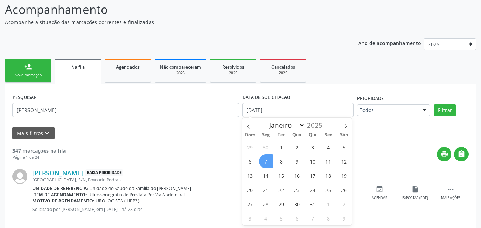
click at [269, 155] on span "7" at bounding box center [266, 161] width 14 height 14
select select "6"
click at [279, 108] on input "07/07/2025" at bounding box center [297, 110] width 111 height 14
click at [267, 158] on span "7" at bounding box center [266, 161] width 14 height 14
type input "07/07/2025"
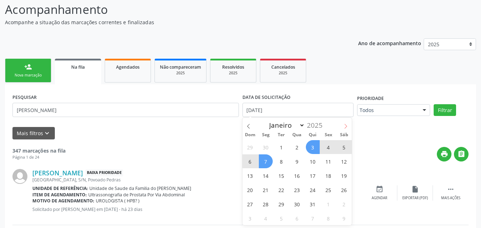
click at [345, 124] on icon at bounding box center [345, 126] width 5 height 5
select select "7"
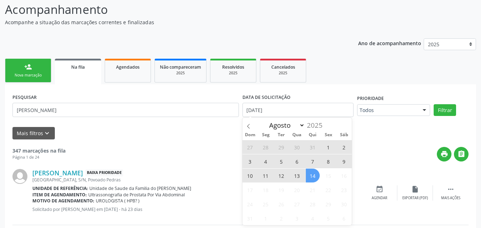
click at [313, 175] on span "14" at bounding box center [313, 176] width 14 height 14
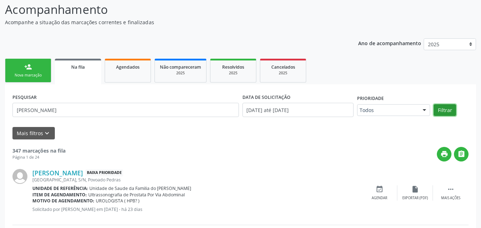
click at [439, 110] on button "Filtrar" at bounding box center [444, 110] width 22 height 12
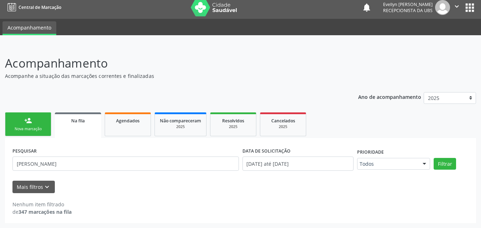
scroll to position [4, 0]
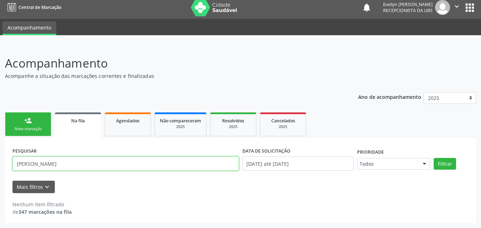
drag, startPoint x: 73, startPoint y: 170, endPoint x: 42, endPoint y: 164, distance: 30.8
click at [42, 164] on input "elaine silva ferreira" at bounding box center [125, 164] width 226 height 14
type input "elaine silva"
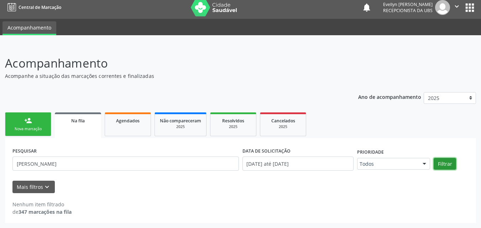
click at [443, 168] on button "Filtrar" at bounding box center [444, 164] width 22 height 12
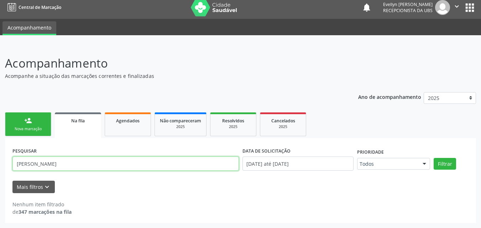
click at [69, 164] on input "elaine silva" at bounding box center [125, 164] width 226 height 14
type input "10090340493"
click at [433, 158] on button "Filtrar" at bounding box center [444, 164] width 22 height 12
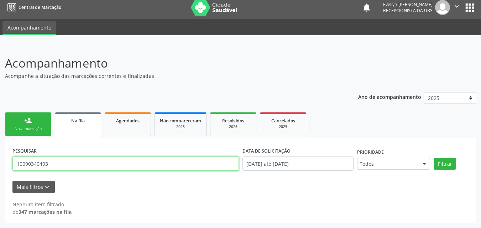
click at [27, 164] on input "10090340493" at bounding box center [125, 164] width 226 height 14
